Goal: Transaction & Acquisition: Register for event/course

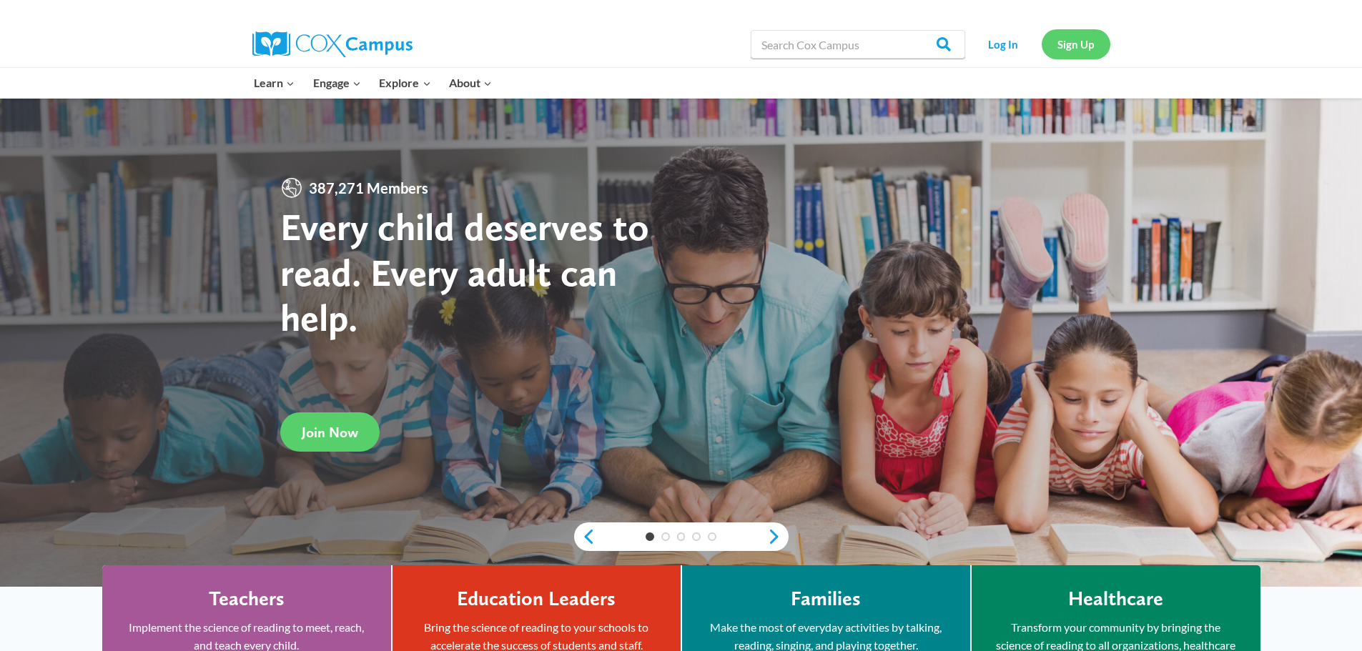
click at [1066, 40] on link "Sign Up" at bounding box center [1076, 43] width 69 height 29
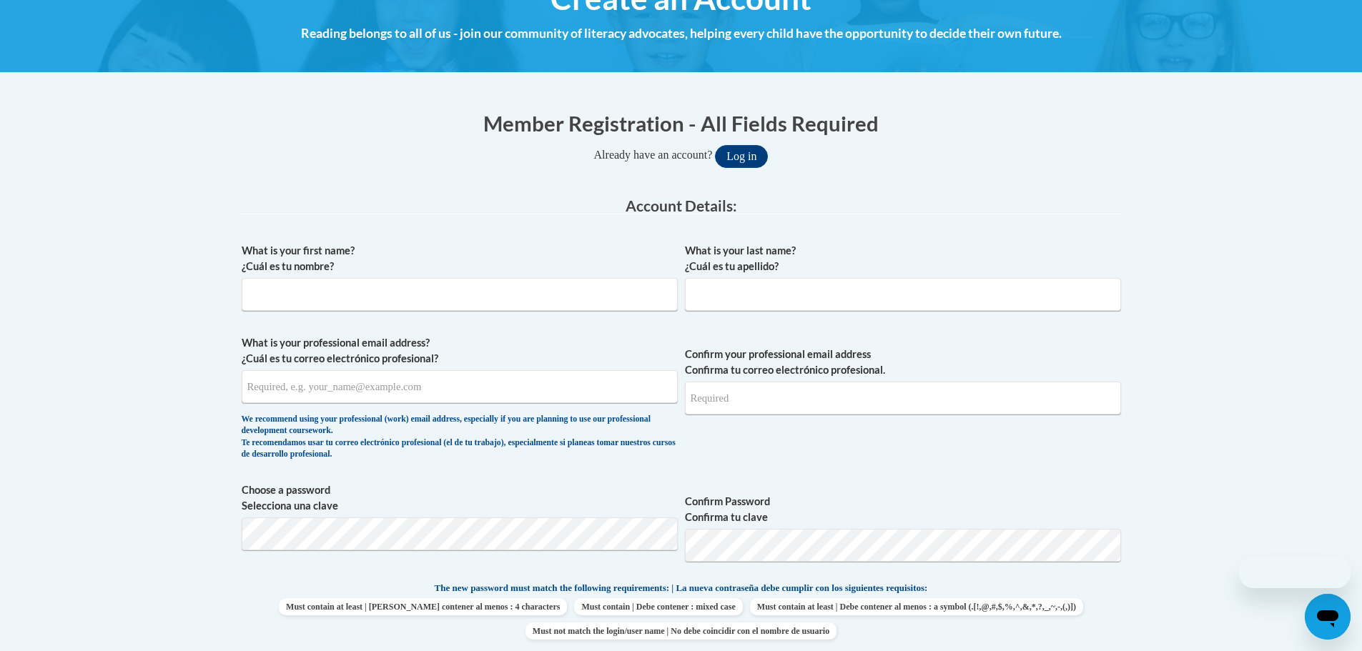
scroll to position [215, 0]
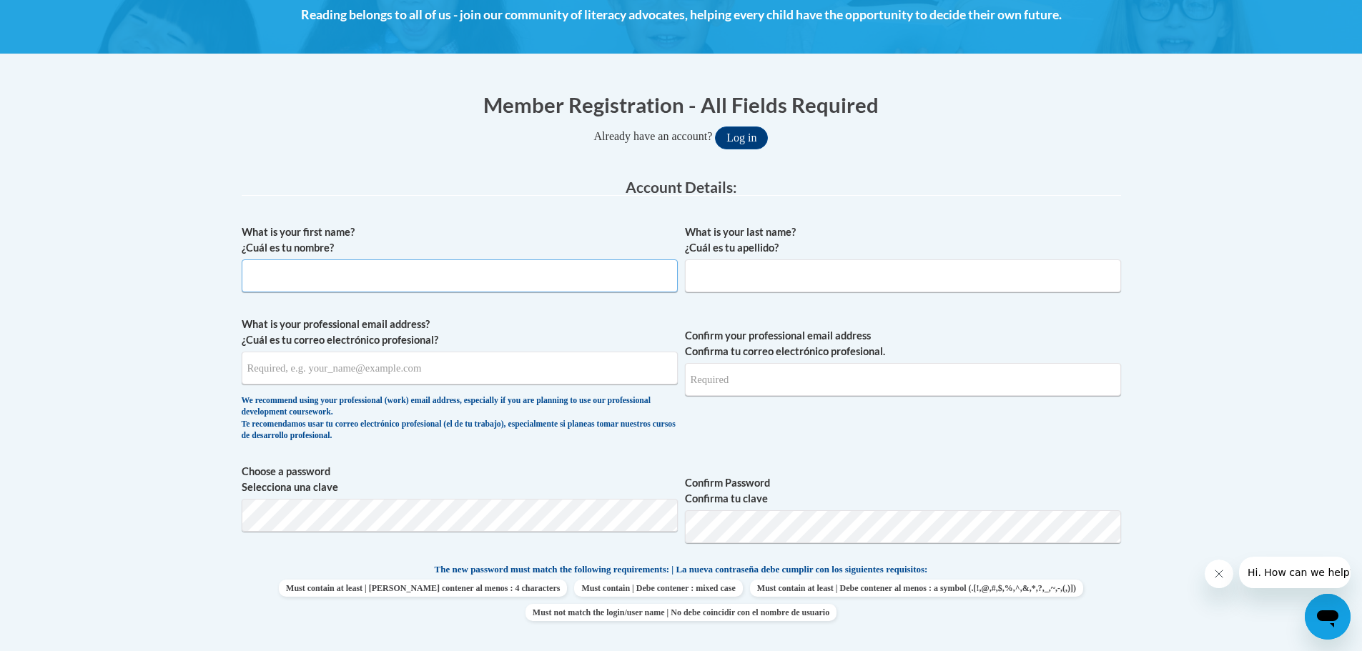
click at [400, 285] on input "What is your first name? ¿Cuál es tu nombre?" at bounding box center [460, 276] width 436 height 33
type input "/"
type input "[PERSON_NAME]"
click at [379, 365] on input "What is your professional email address? ¿Cuál es tu correo electrónico profesi…" at bounding box center [460, 368] width 436 height 33
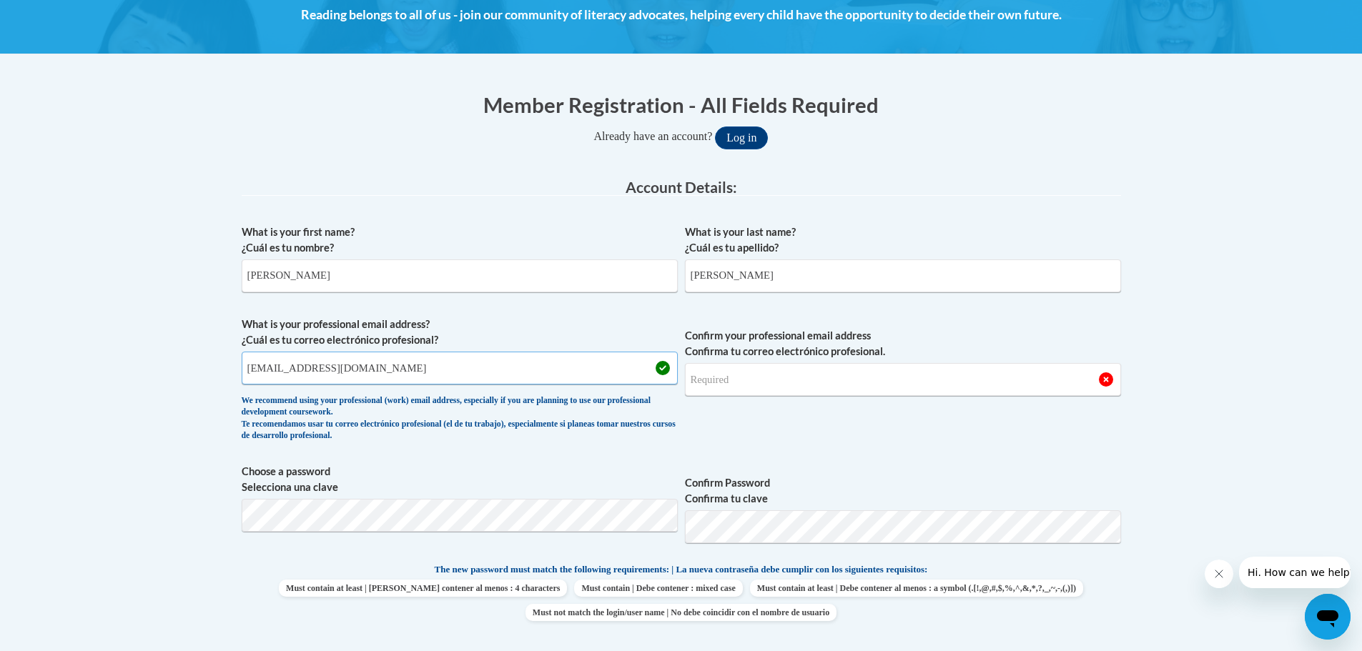
type input "[EMAIL_ADDRESS][DOMAIN_NAME]"
click at [819, 380] on input "Confirm your professional email address Confirma tu correo electrónico profesio…" at bounding box center [903, 379] width 436 height 33
type input "[EMAIL_ADDRESS][DOMAIN_NAME]"
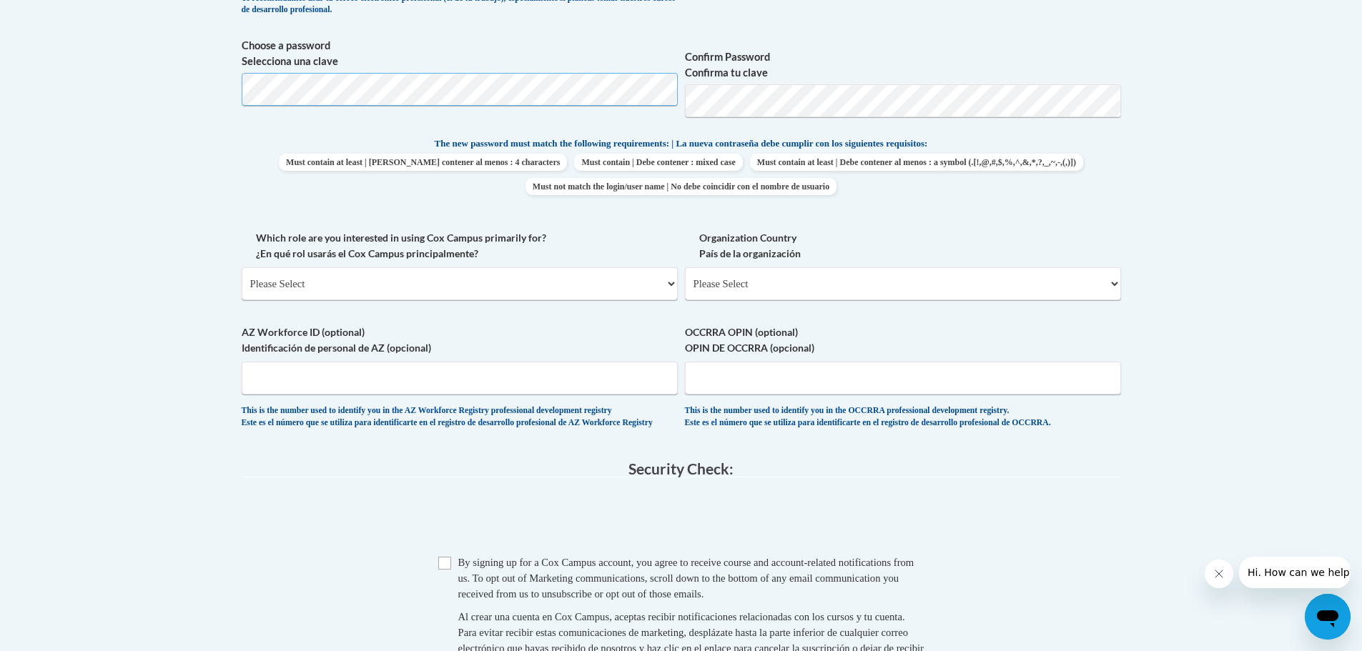
scroll to position [715, 0]
